Goal: Task Accomplishment & Management: Manage account settings

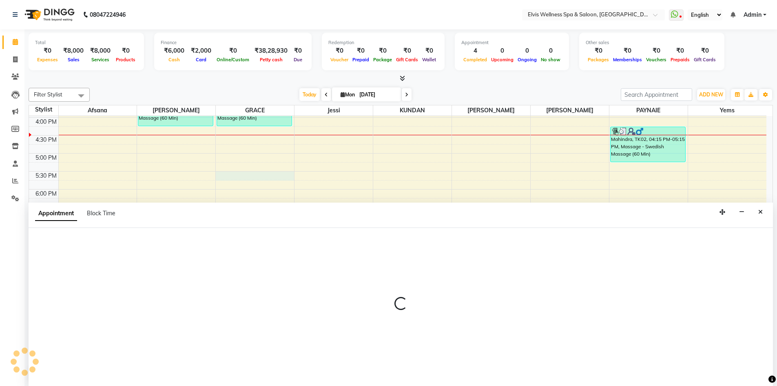
scroll to position [0, 0]
select select "78125"
select select "1050"
select select "tentative"
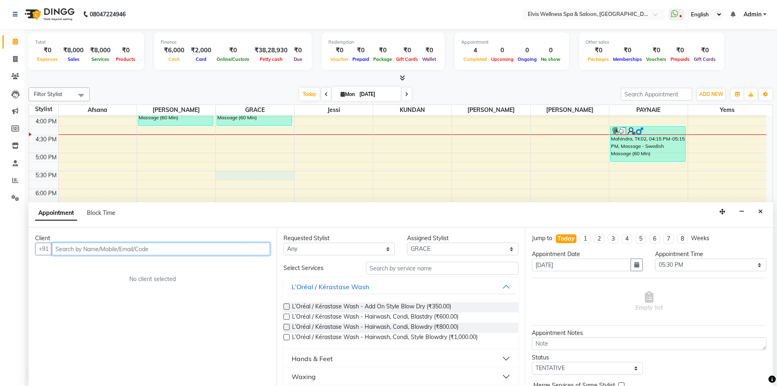
click at [132, 251] on input "text" at bounding box center [161, 248] width 218 height 13
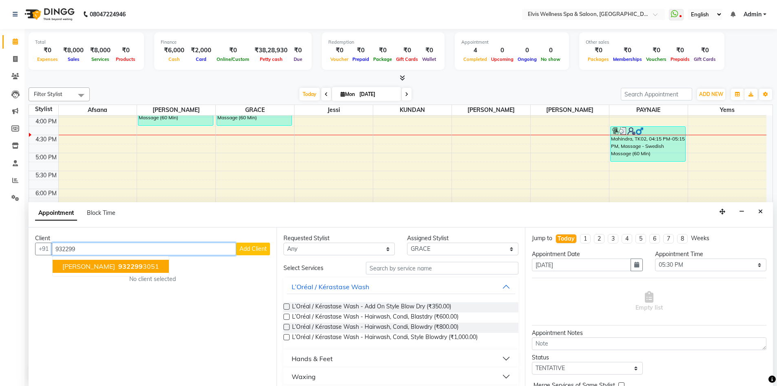
click at [118, 267] on span "932299" at bounding box center [130, 266] width 24 height 8
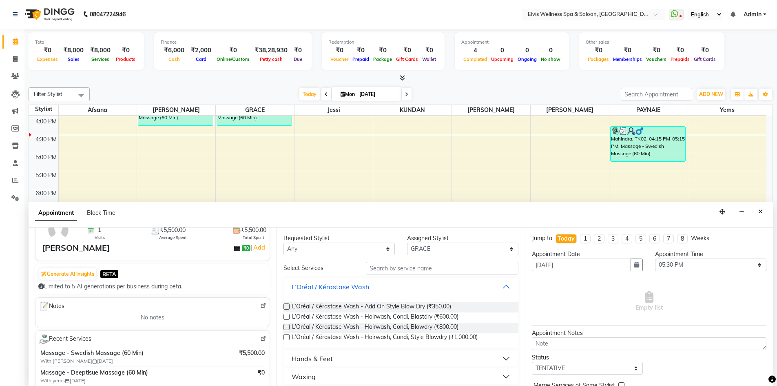
scroll to position [95, 0]
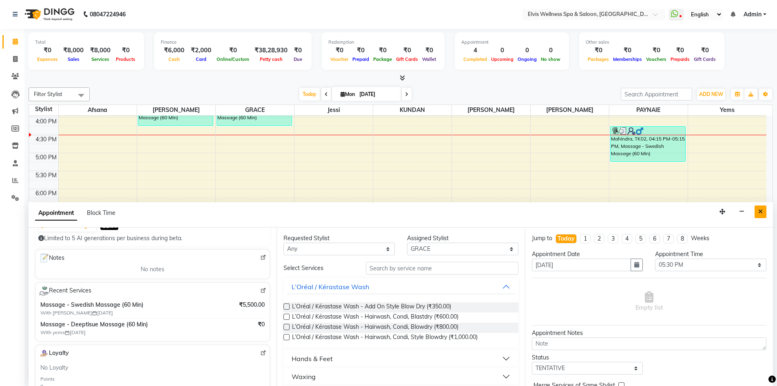
type input "9322993051"
click at [759, 215] on button "Close" at bounding box center [761, 211] width 12 height 13
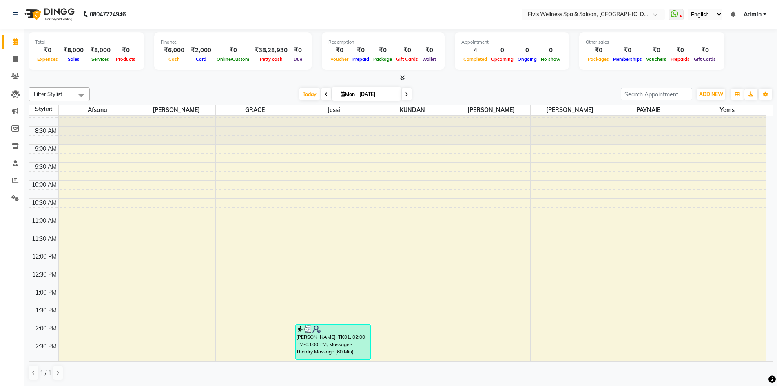
scroll to position [252, 0]
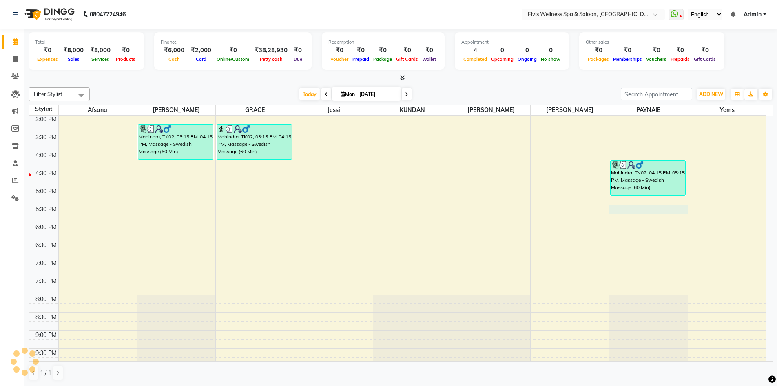
click at [612, 205] on div "8:00 AM 8:30 AM 9:00 AM 9:30 AM 10:00 AM 10:30 AM 11:00 AM 11:30 AM 12:00 PM 12…" at bounding box center [398, 133] width 738 height 538
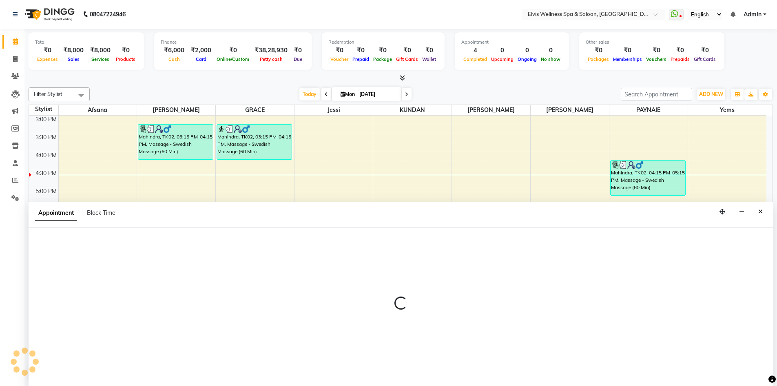
select select "24318"
select select "1050"
select select "tentative"
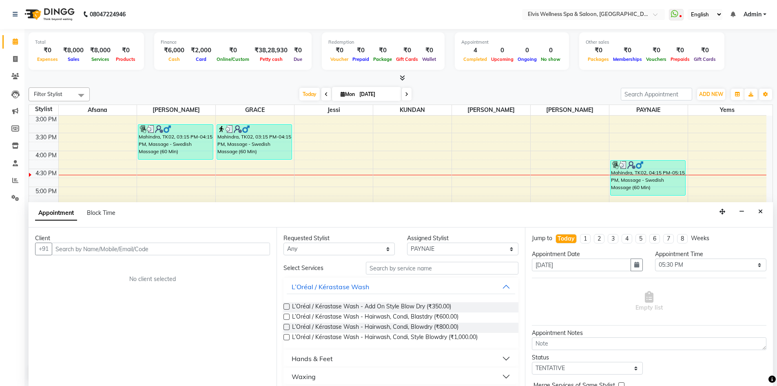
click at [105, 247] on input "text" at bounding box center [161, 248] width 218 height 13
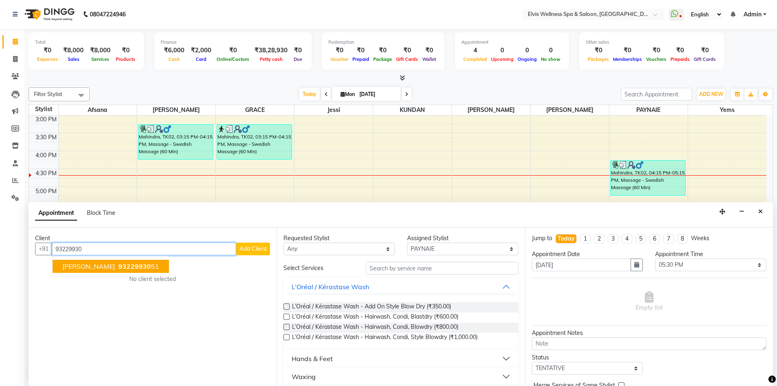
click at [118, 267] on span "93229930" at bounding box center [134, 266] width 33 height 8
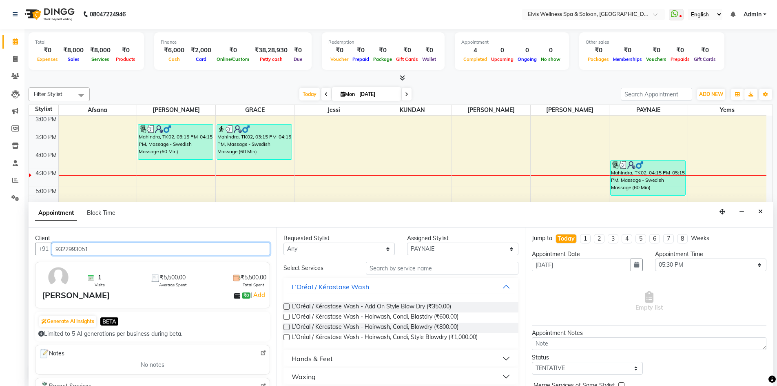
type input "9322993051"
click at [385, 266] on input "text" at bounding box center [442, 268] width 153 height 13
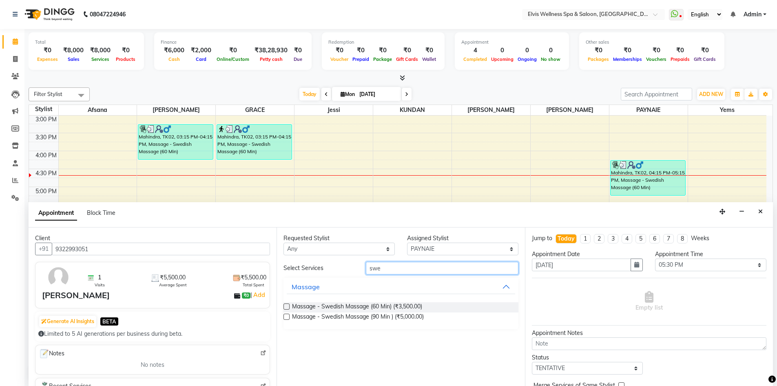
type input "swe"
click at [286, 306] on label at bounding box center [287, 306] width 6 height 6
click at [286, 306] on input "checkbox" at bounding box center [286, 306] width 5 height 5
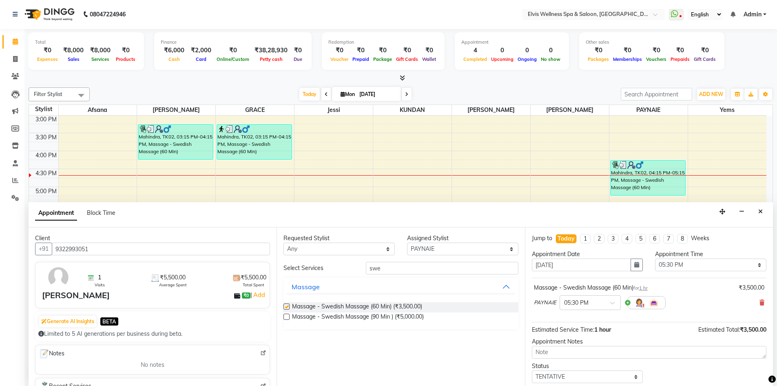
checkbox input "false"
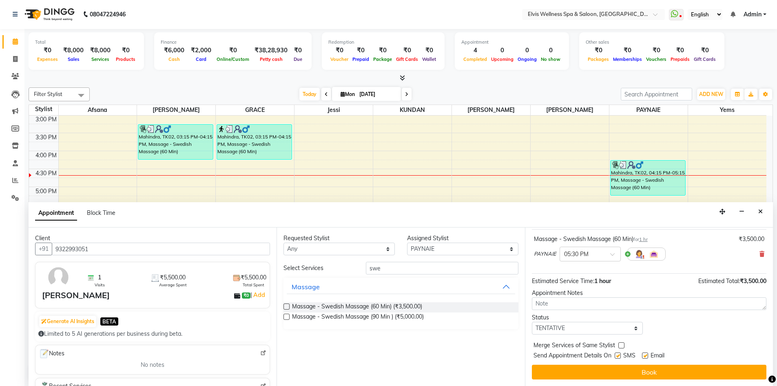
click at [620, 356] on label at bounding box center [618, 355] width 6 height 6
click at [620, 356] on input "checkbox" at bounding box center [617, 355] width 5 height 5
checkbox input "false"
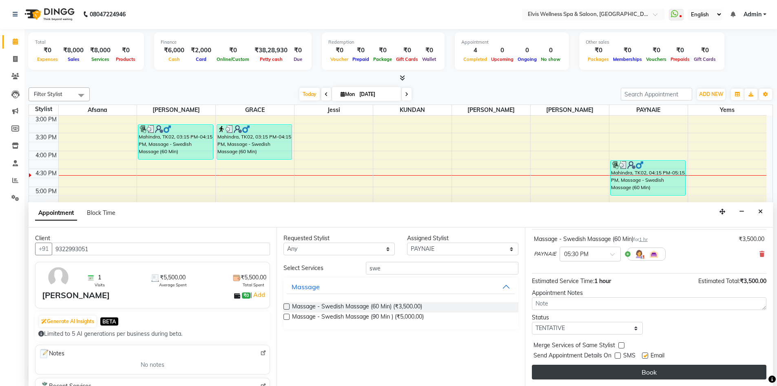
click at [623, 371] on button "Book" at bounding box center [649, 371] width 235 height 15
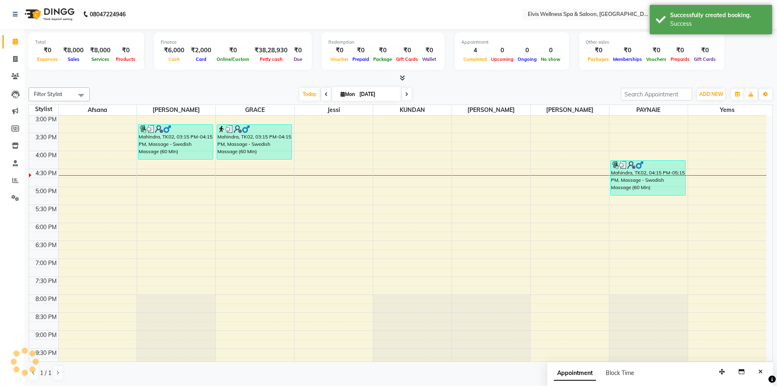
scroll to position [0, 0]
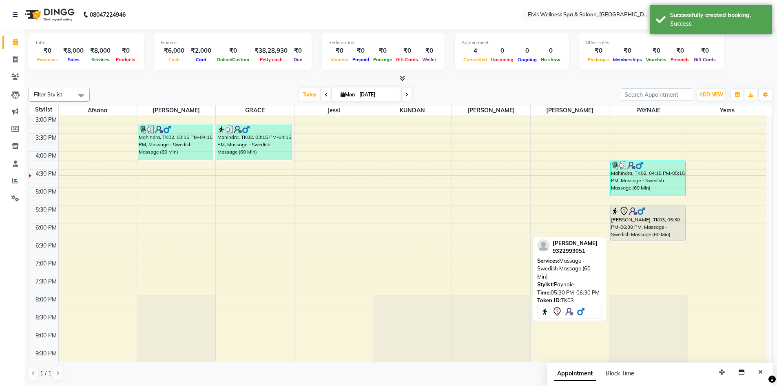
click at [634, 224] on div "vicky, TK03, 05:30 PM-06:30 PM, Massage - Swedish Massage (60 Min)" at bounding box center [648, 223] width 75 height 35
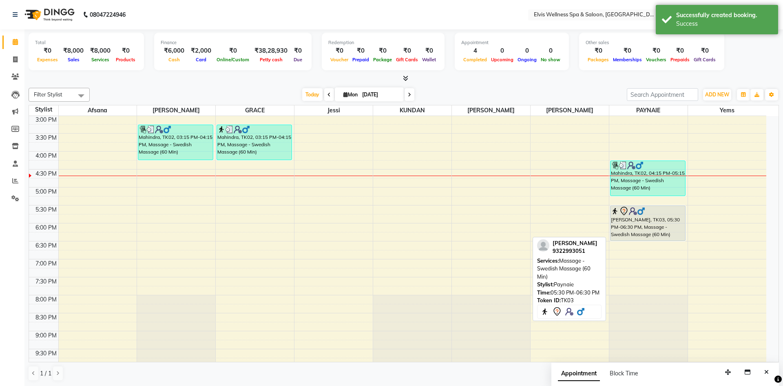
select select "7"
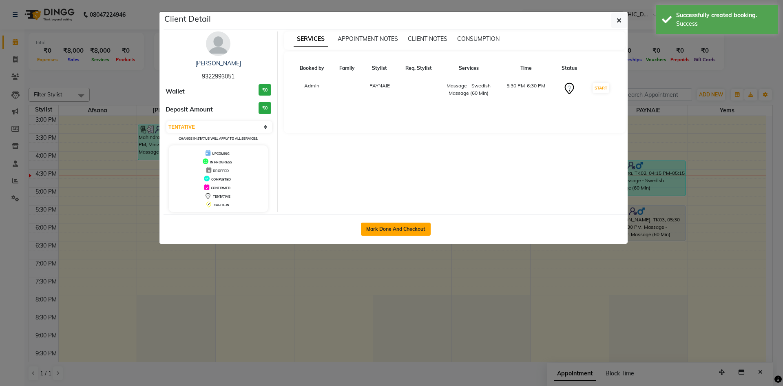
click at [385, 226] on button "Mark Done And Checkout" at bounding box center [396, 228] width 70 height 13
select select "service"
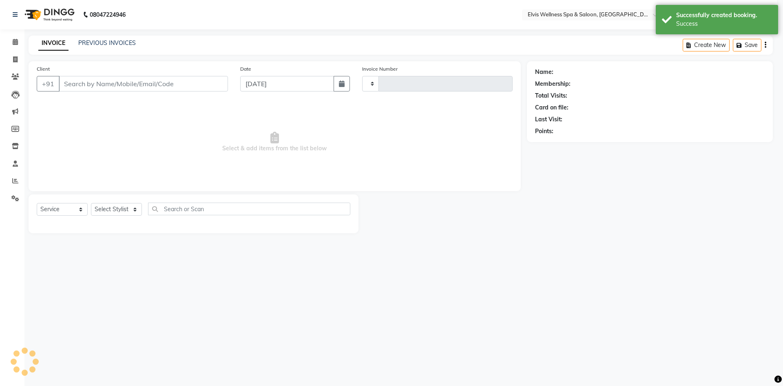
type input "1543"
select select "3"
select select "4399"
type input "9322993051"
select select "24318"
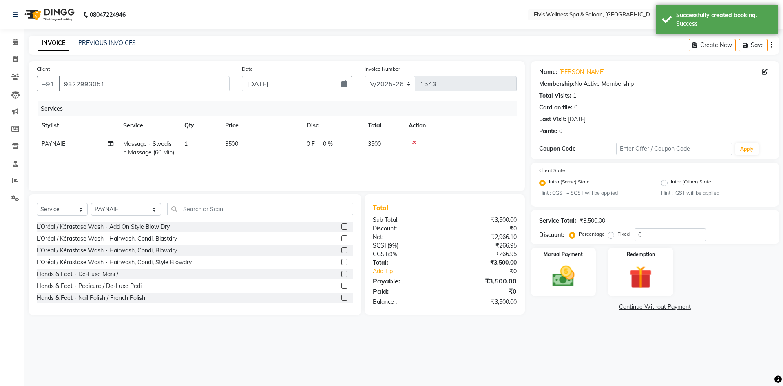
click at [235, 141] on span "3500" at bounding box center [231, 143] width 13 height 7
select select "24318"
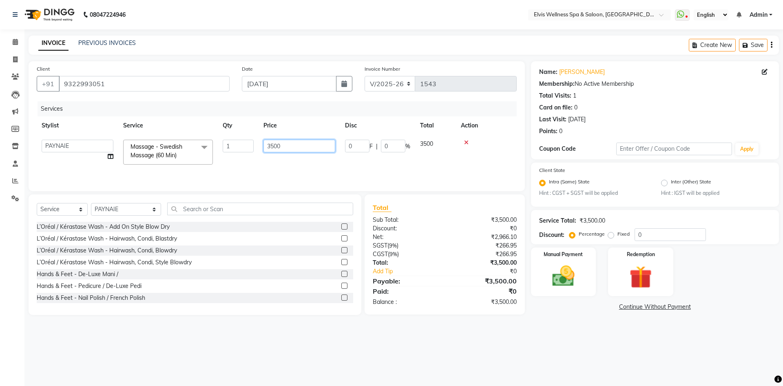
click at [269, 144] on input "3500" at bounding box center [300, 146] width 72 height 13
click at [271, 145] on input "3500" at bounding box center [300, 146] width 72 height 13
type input "2500"
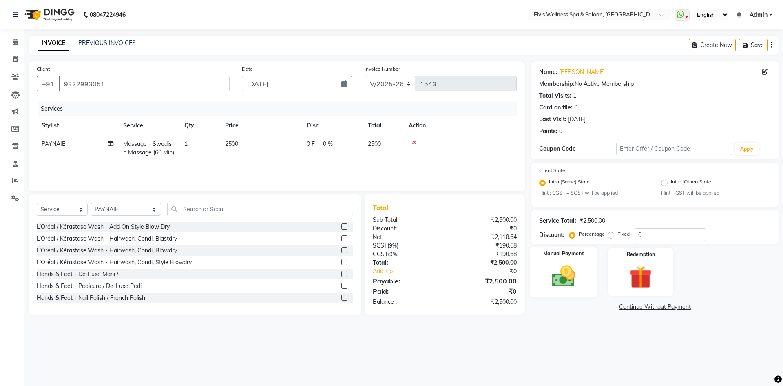
click at [564, 268] on img at bounding box center [564, 276] width 38 height 27
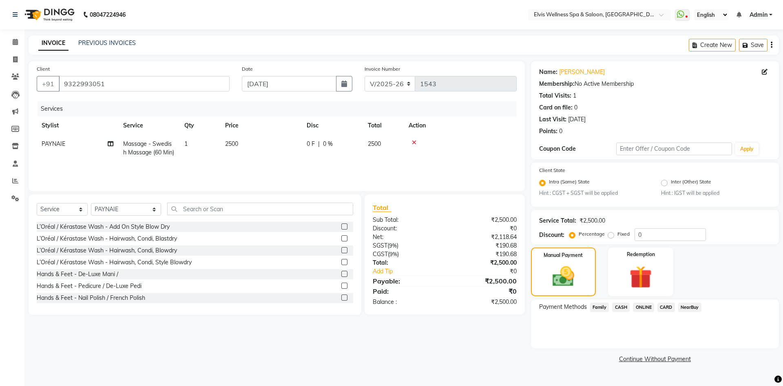
click at [663, 307] on span "CARD" at bounding box center [667, 306] width 18 height 9
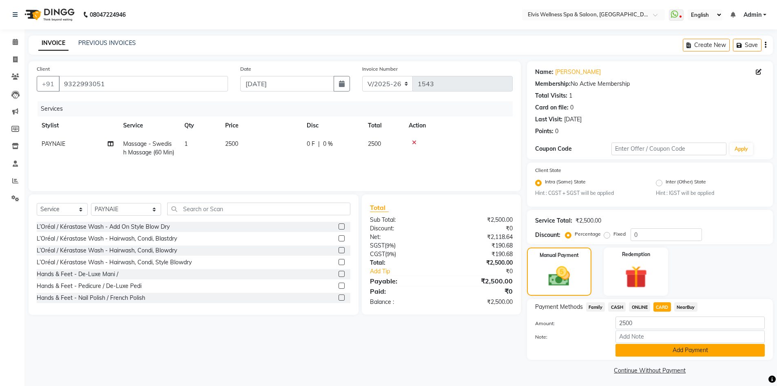
click at [660, 351] on button "Add Payment" at bounding box center [690, 350] width 149 height 13
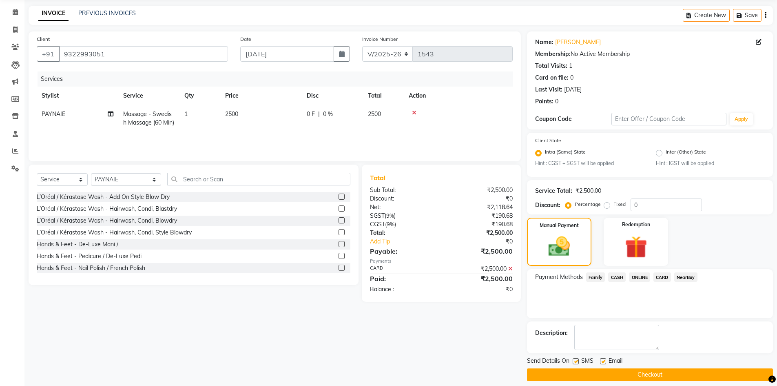
scroll to position [37, 0]
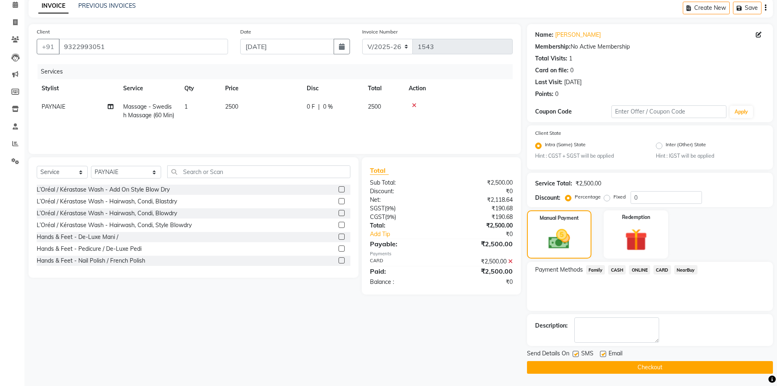
click at [578, 354] on label at bounding box center [576, 353] width 6 height 6
click at [578, 354] on input "checkbox" at bounding box center [575, 353] width 5 height 5
checkbox input "false"
click at [605, 369] on button "Checkout" at bounding box center [650, 367] width 246 height 13
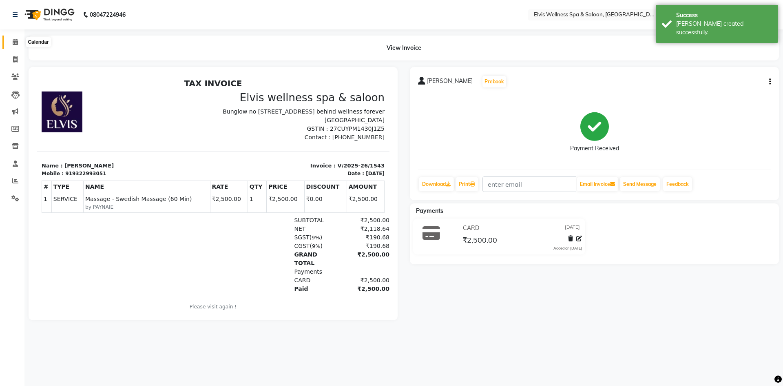
click at [19, 41] on span at bounding box center [15, 42] width 14 height 9
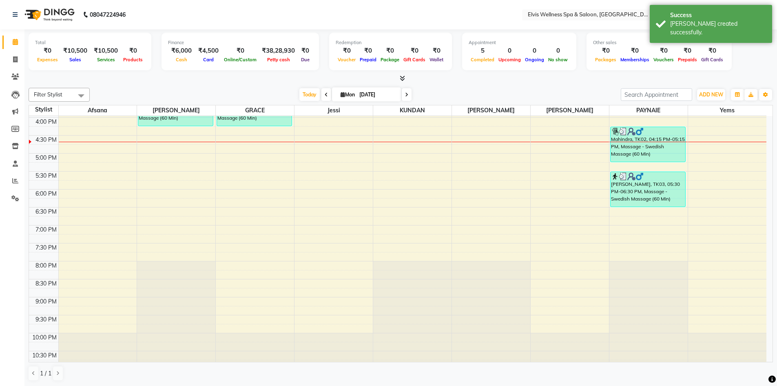
scroll to position [163, 0]
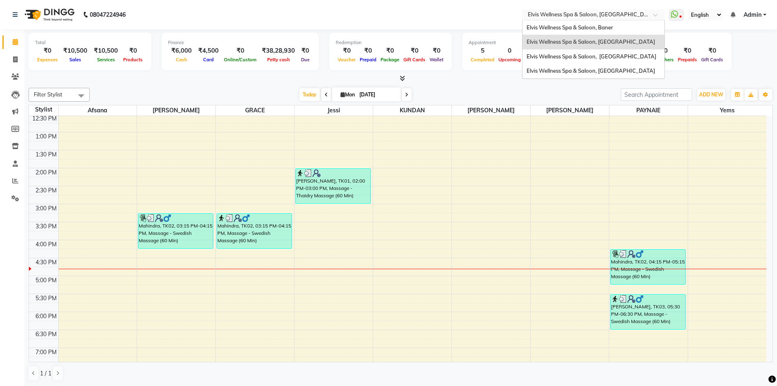
click at [650, 16] on div at bounding box center [593, 15] width 143 height 8
click at [604, 28] on span "Elvis Wellness Spa & Saloon, Baner" at bounding box center [570, 27] width 86 height 7
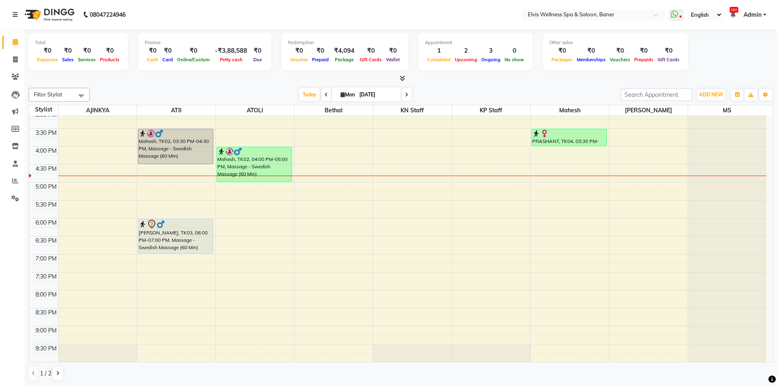
scroll to position [93, 0]
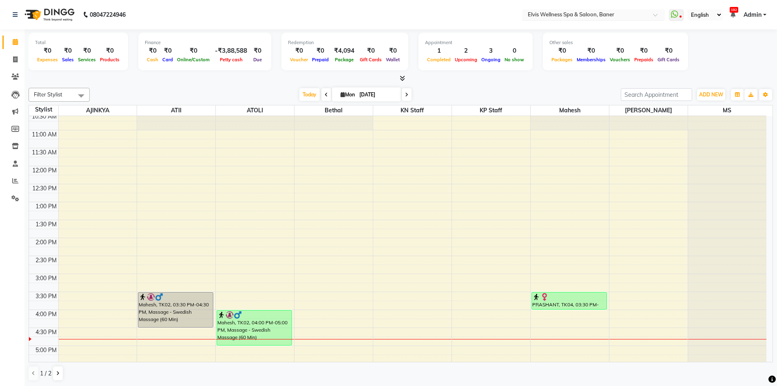
click at [637, 14] on input "text" at bounding box center [585, 15] width 118 height 8
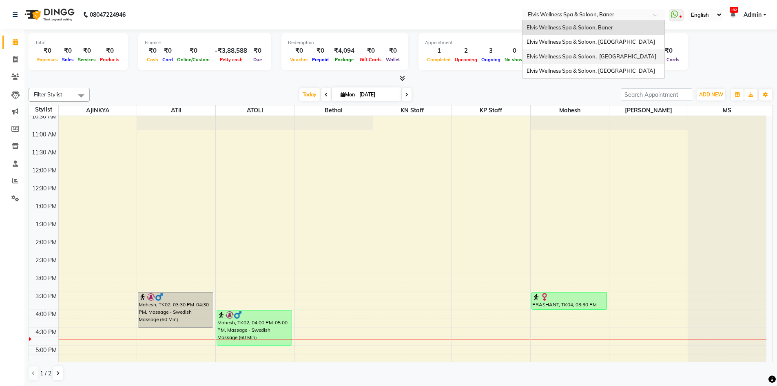
click at [628, 53] on span "Elvis Wellness Spa & Saloon, [GEOGRAPHIC_DATA]" at bounding box center [592, 56] width 130 height 7
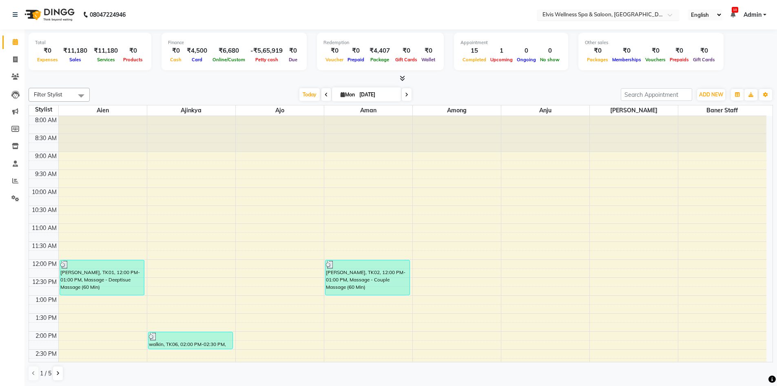
click at [643, 16] on input "text" at bounding box center [600, 15] width 118 height 8
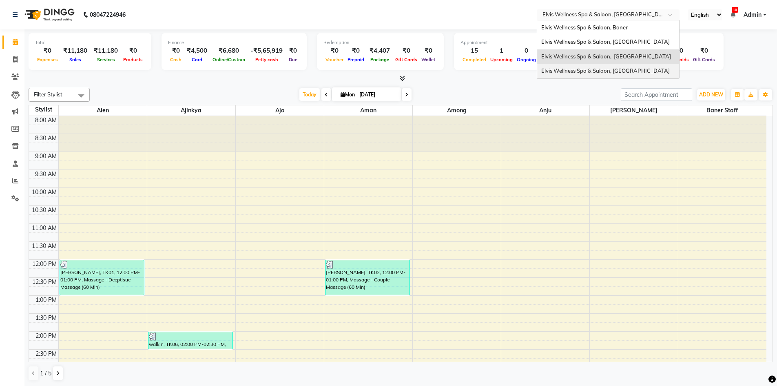
click at [603, 74] on span "Elvis Wellness Spa & Saloon, [GEOGRAPHIC_DATA]" at bounding box center [605, 70] width 129 height 7
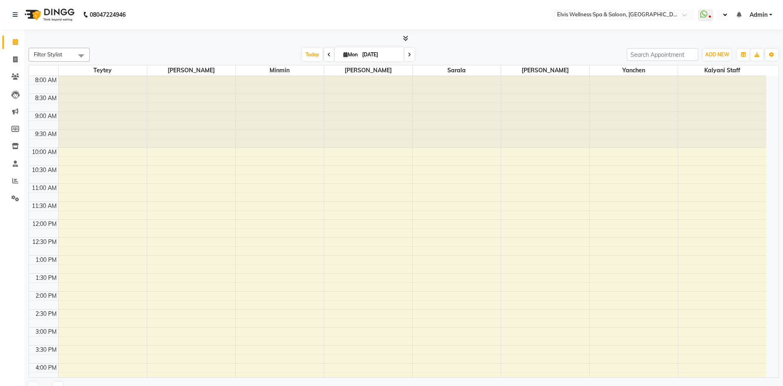
select select "en"
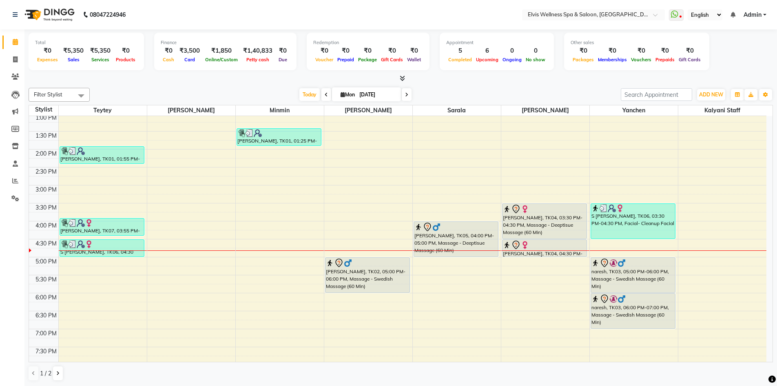
scroll to position [163, 0]
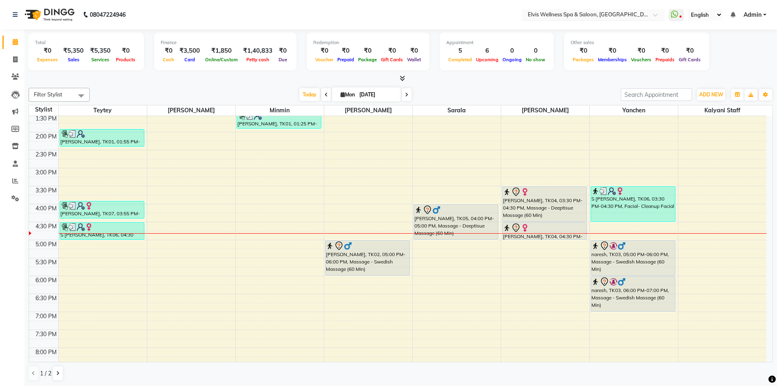
click at [652, 16] on div at bounding box center [593, 15] width 143 height 8
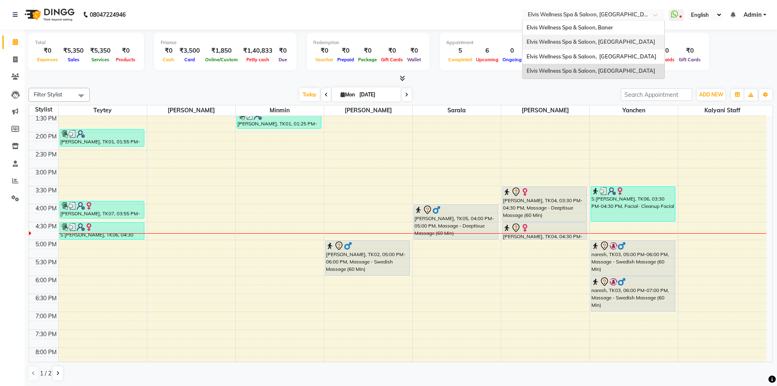
click at [617, 41] on span "Elvis Wellness Spa & Saloon, [GEOGRAPHIC_DATA]" at bounding box center [591, 41] width 129 height 7
